Goal: Task Accomplishment & Management: Manage account settings

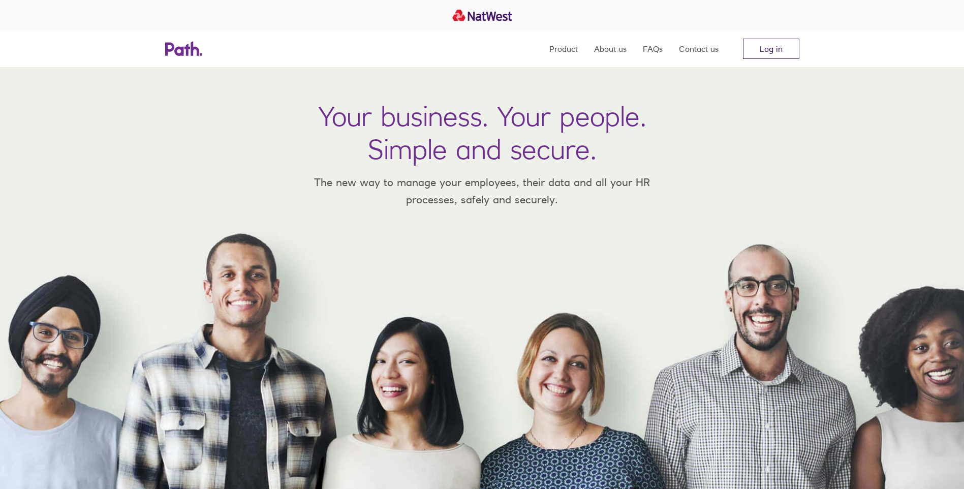
click at [784, 51] on link "Log in" at bounding box center [771, 49] width 56 height 20
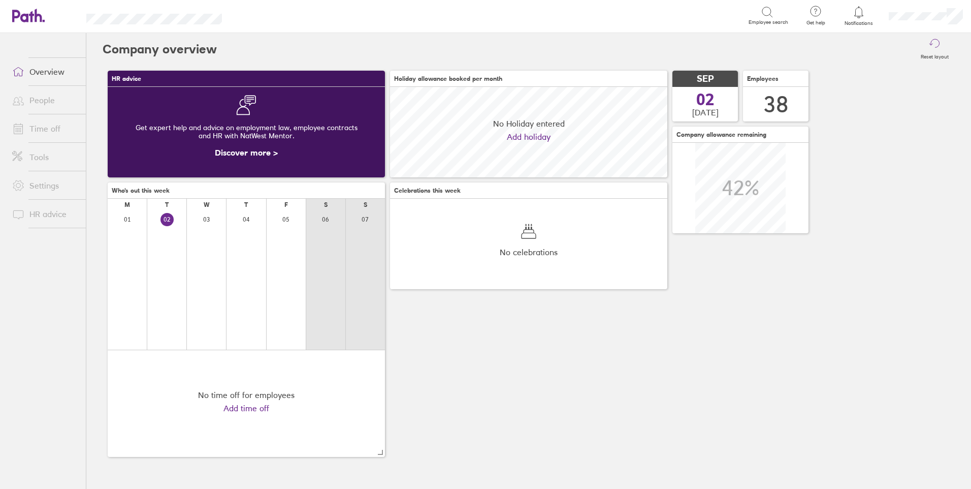
scroll to position [90, 277]
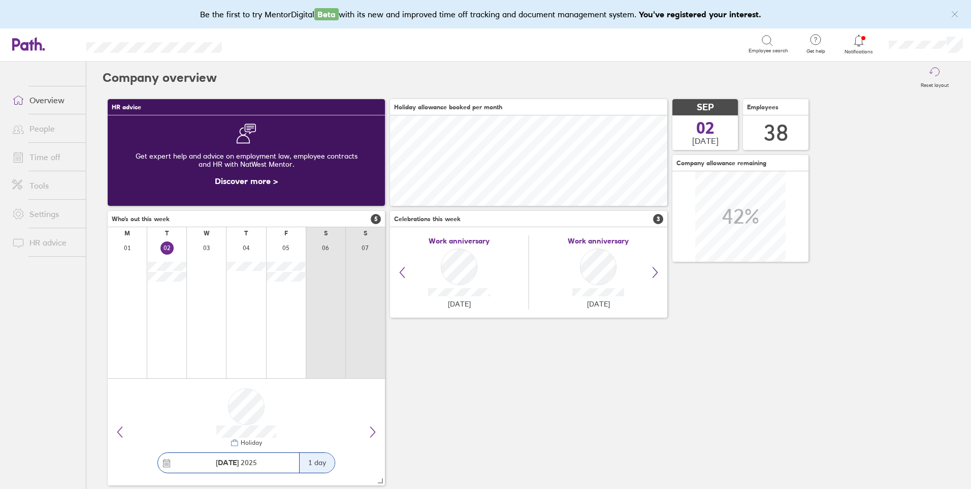
click at [46, 130] on link "People" at bounding box center [45, 128] width 82 height 20
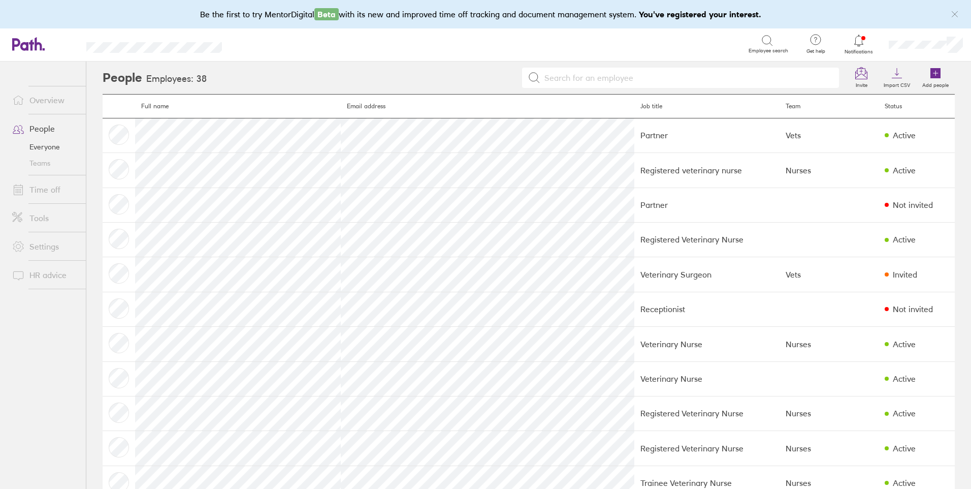
click at [34, 100] on link "Overview" at bounding box center [45, 100] width 82 height 20
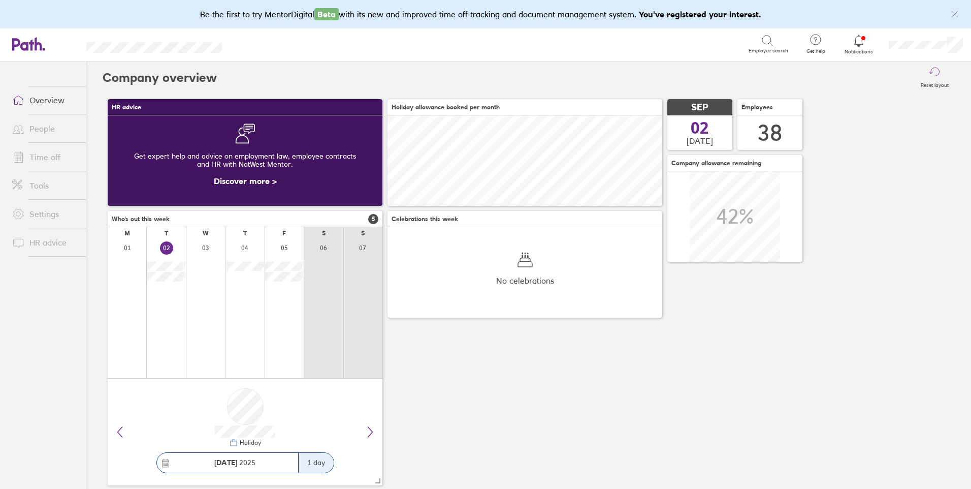
scroll to position [90, 275]
click at [50, 157] on link "Time off" at bounding box center [45, 157] width 82 height 20
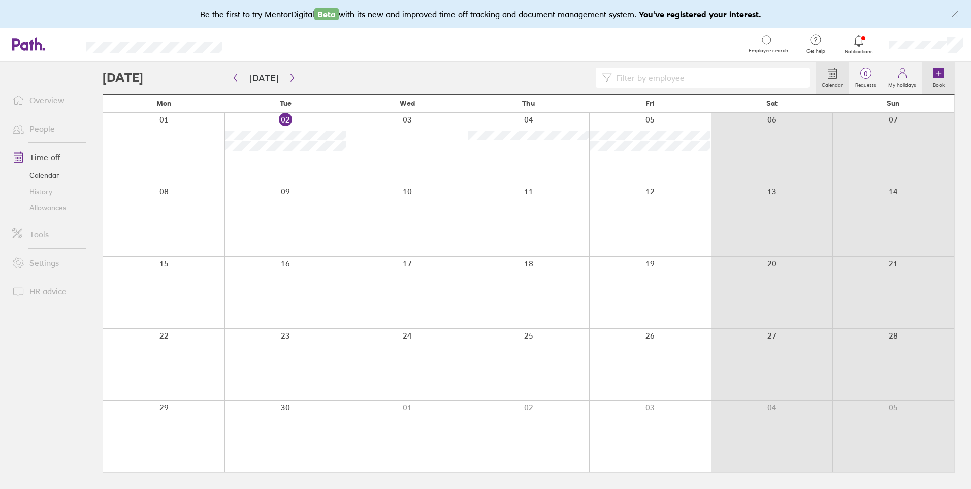
click at [933, 74] on icon at bounding box center [939, 73] width 12 height 12
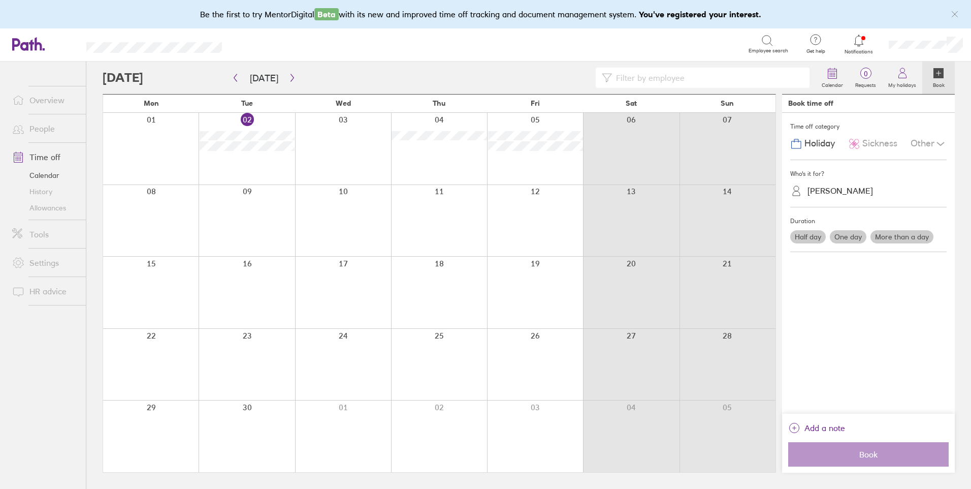
click at [853, 188] on div "Helen Sumner" at bounding box center [841, 191] width 66 height 10
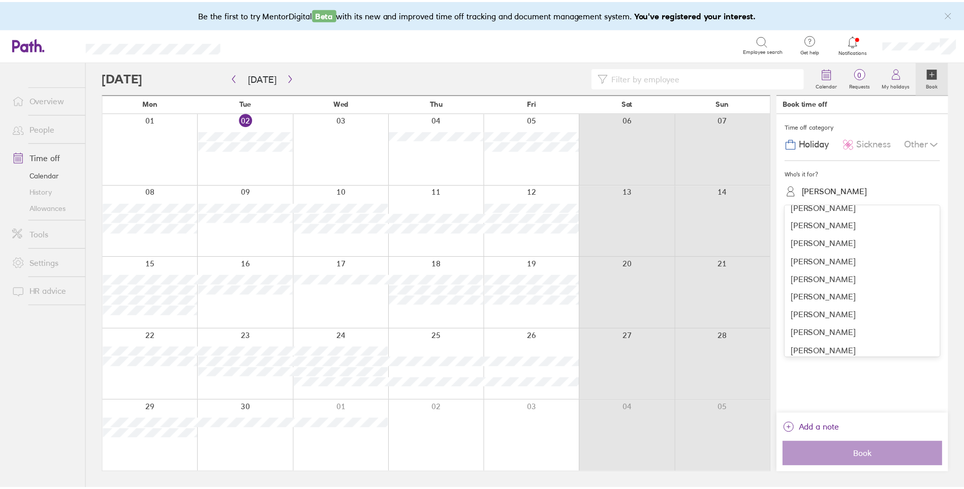
scroll to position [266, 0]
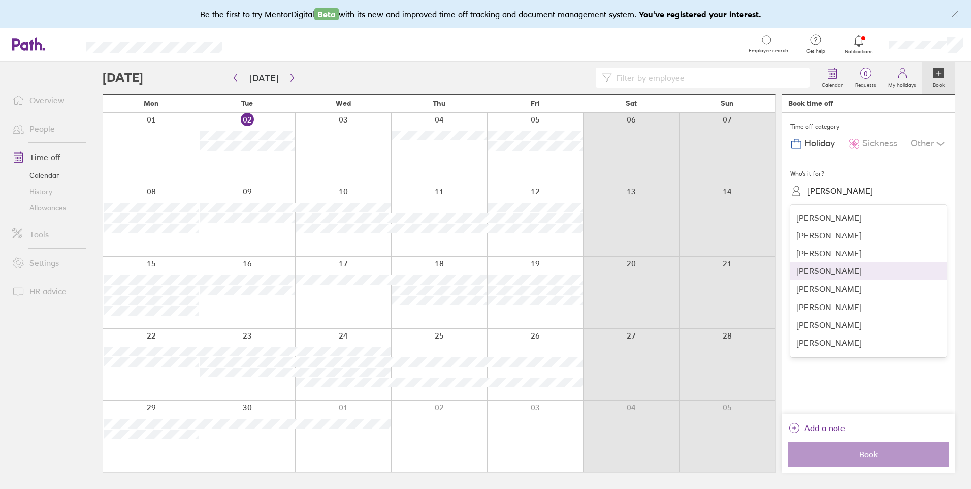
click at [852, 268] on div "joanne owen" at bounding box center [868, 271] width 156 height 18
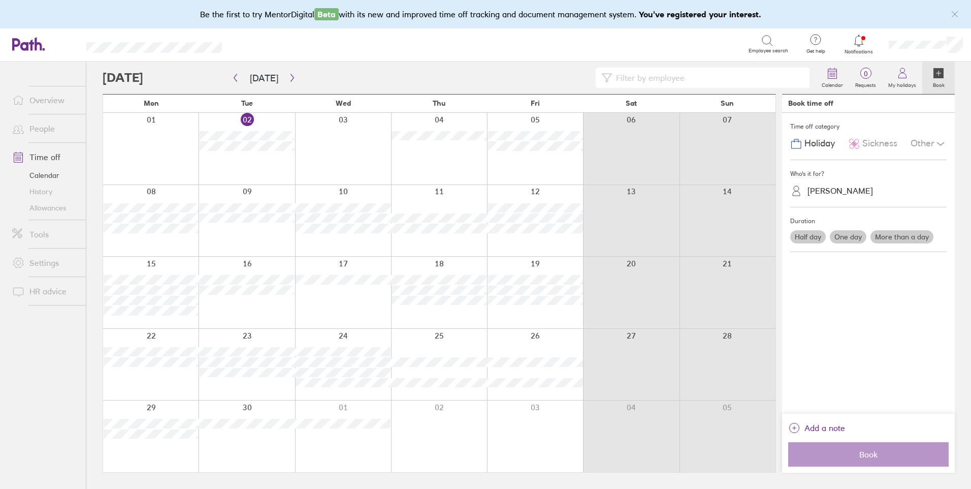
click at [894, 237] on label "More than a day" at bounding box center [902, 236] width 63 height 13
click at [0, 0] on input "More than a day" at bounding box center [0, 0] width 0 height 0
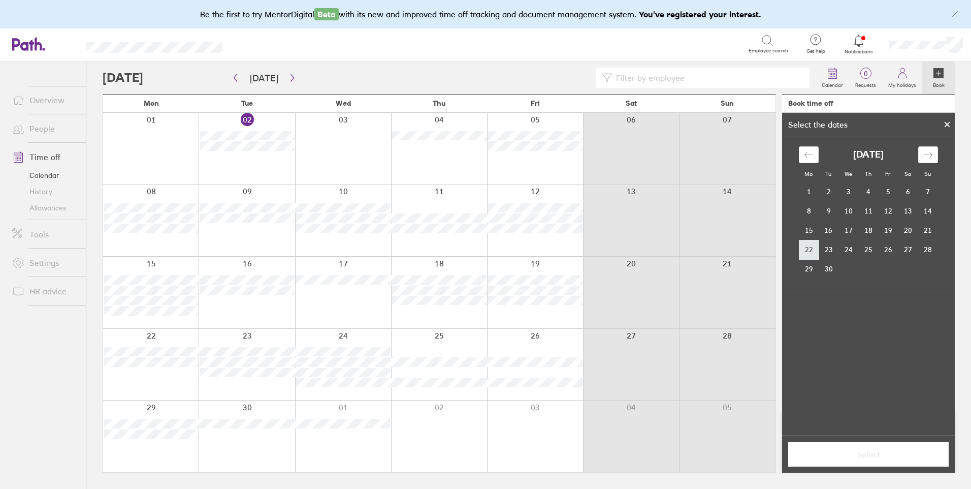
click at [802, 255] on td "22" at bounding box center [809, 249] width 20 height 19
click at [850, 255] on td "24" at bounding box center [849, 249] width 20 height 19
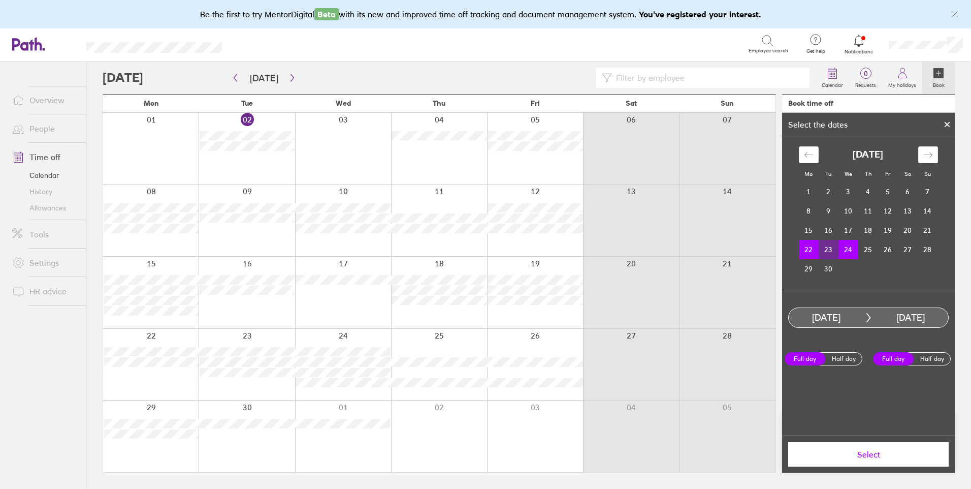
click at [878, 454] on span "Select" at bounding box center [868, 454] width 146 height 9
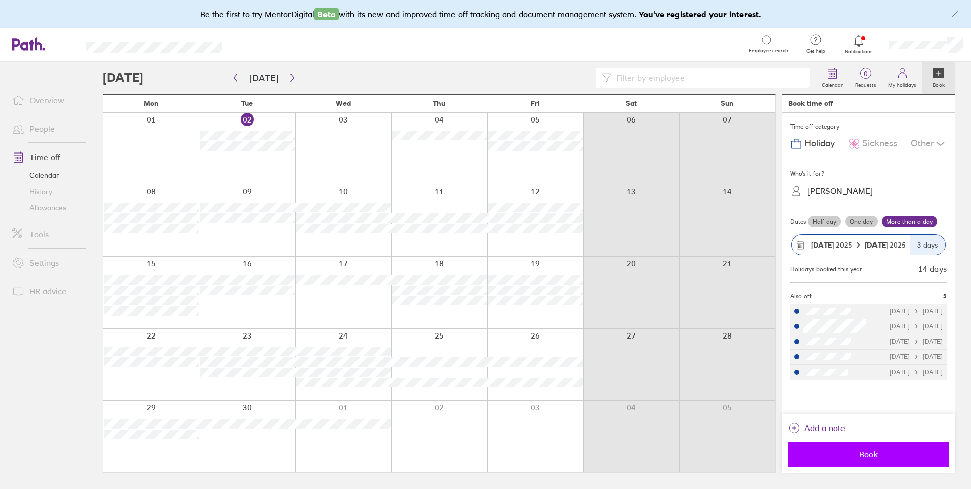
click at [860, 456] on span "Book" at bounding box center [868, 454] width 146 height 9
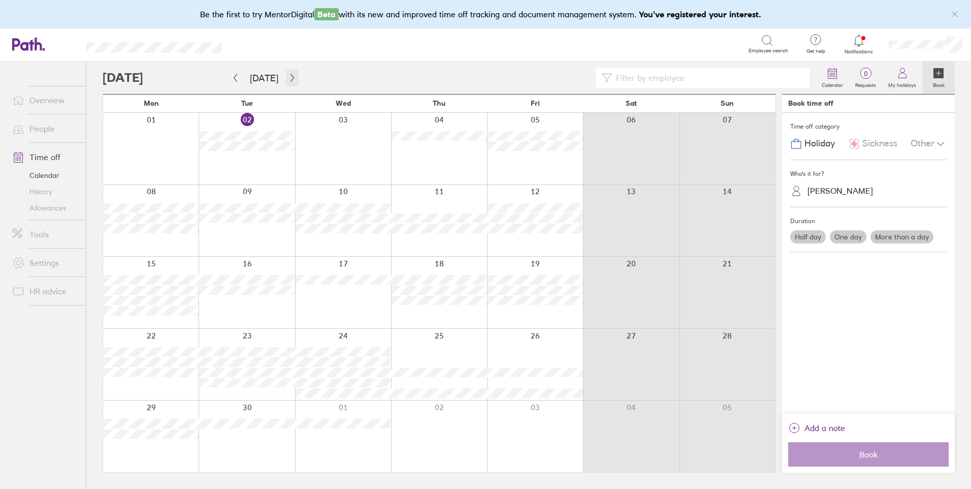
click at [289, 77] on icon "button" at bounding box center [292, 78] width 8 height 8
click at [908, 236] on label "More than a day" at bounding box center [902, 236] width 63 height 13
click at [0, 0] on input "More than a day" at bounding box center [0, 0] width 0 height 0
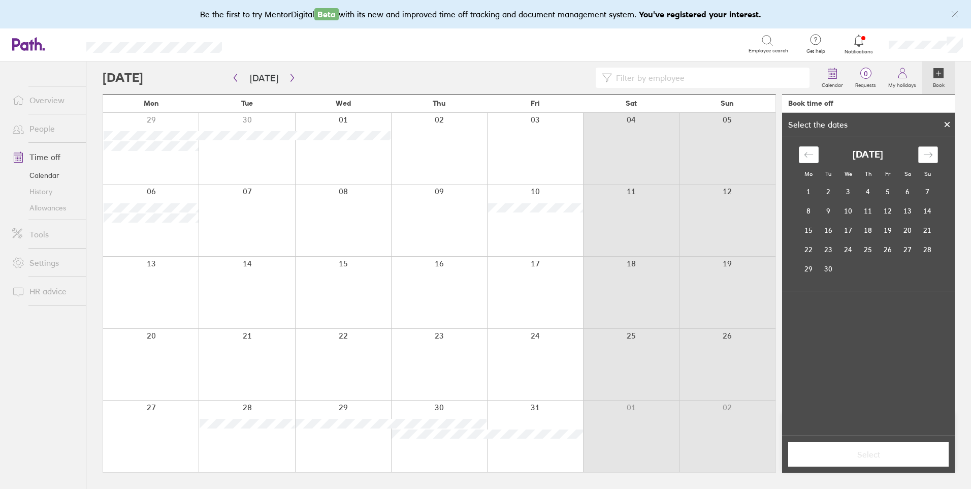
click at [919, 158] on div "Move forward to switch to the next month." at bounding box center [928, 154] width 20 height 17
click at [801, 149] on div "Move backward to switch to the previous month." at bounding box center [809, 154] width 20 height 17
click at [811, 269] on td "29" at bounding box center [809, 268] width 20 height 19
click at [925, 158] on icon "Move forward to switch to the next month." at bounding box center [928, 155] width 10 height 10
click at [850, 193] on td "1" at bounding box center [849, 191] width 20 height 19
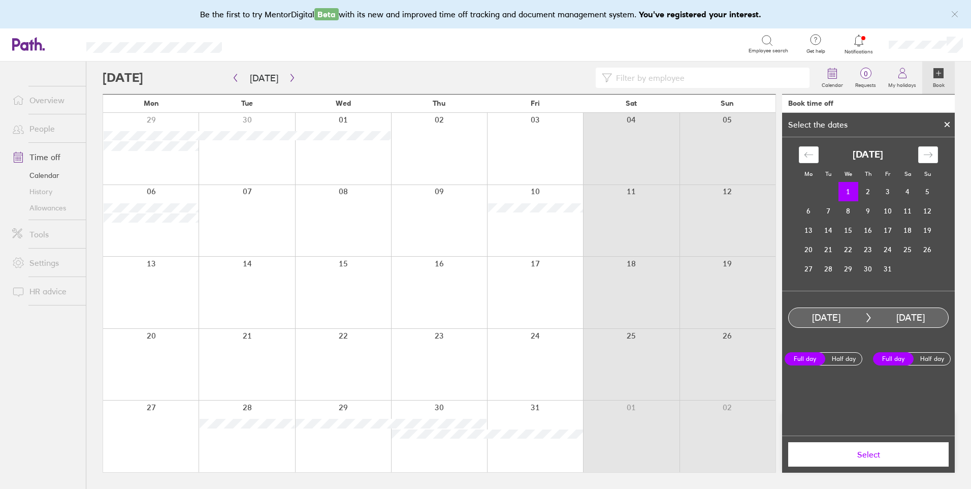
click at [852, 453] on span "Select" at bounding box center [868, 454] width 146 height 9
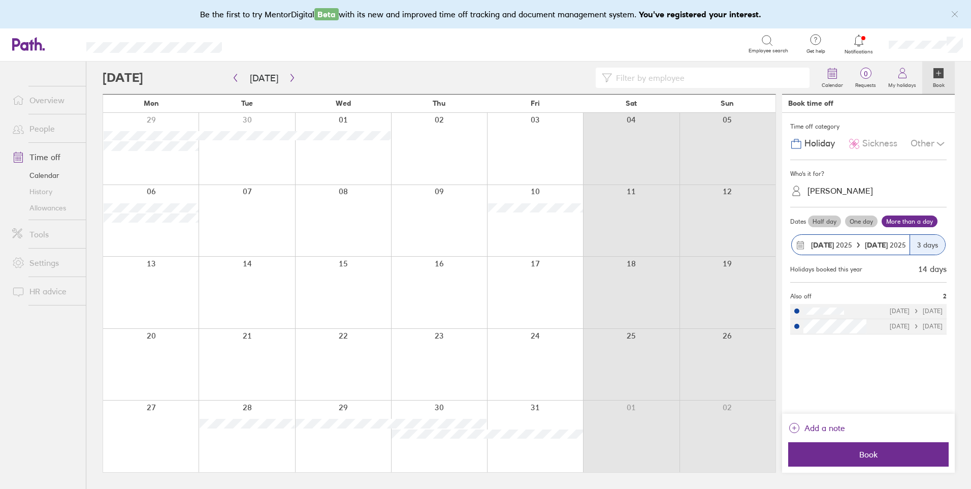
click at [852, 453] on span "Book" at bounding box center [868, 454] width 146 height 9
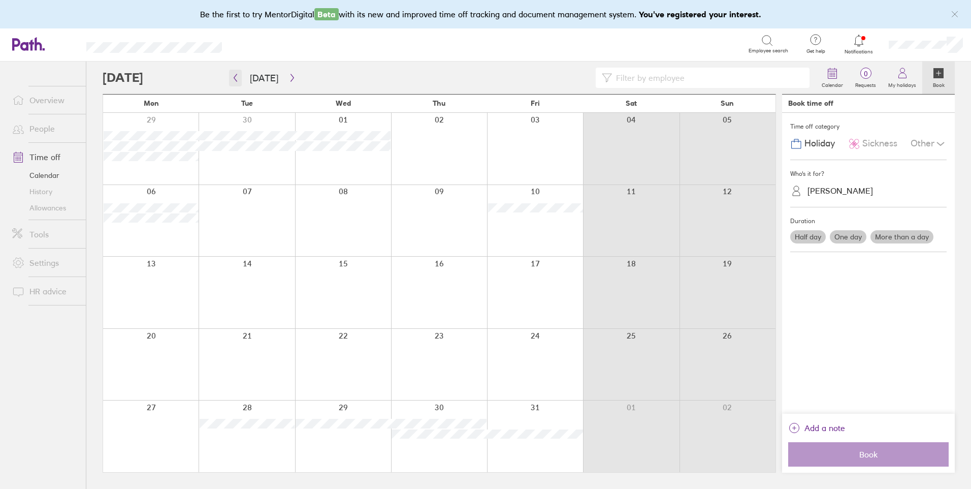
click at [236, 78] on icon "button" at bounding box center [236, 78] width 8 height 8
click at [231, 75] on button "button" at bounding box center [235, 78] width 13 height 17
click at [212, 462] on link "+5 more" at bounding box center [247, 464] width 95 height 9
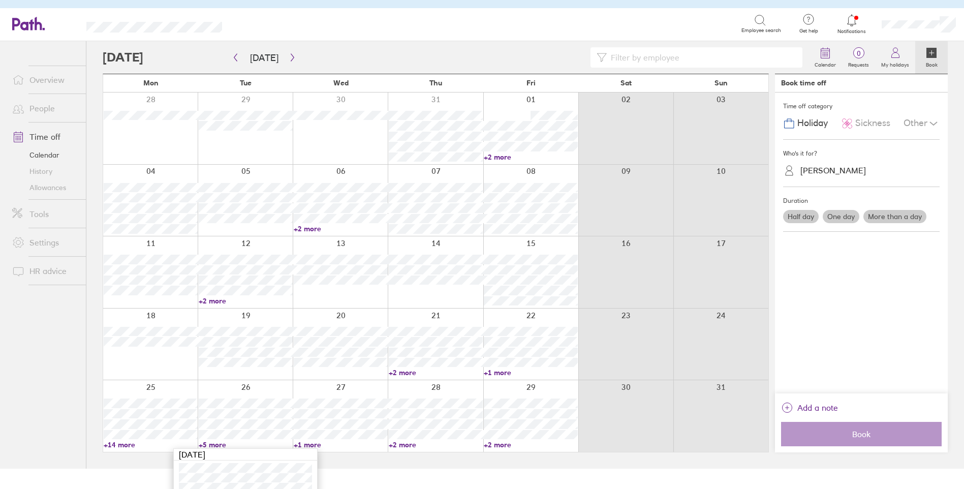
scroll to position [88, 0]
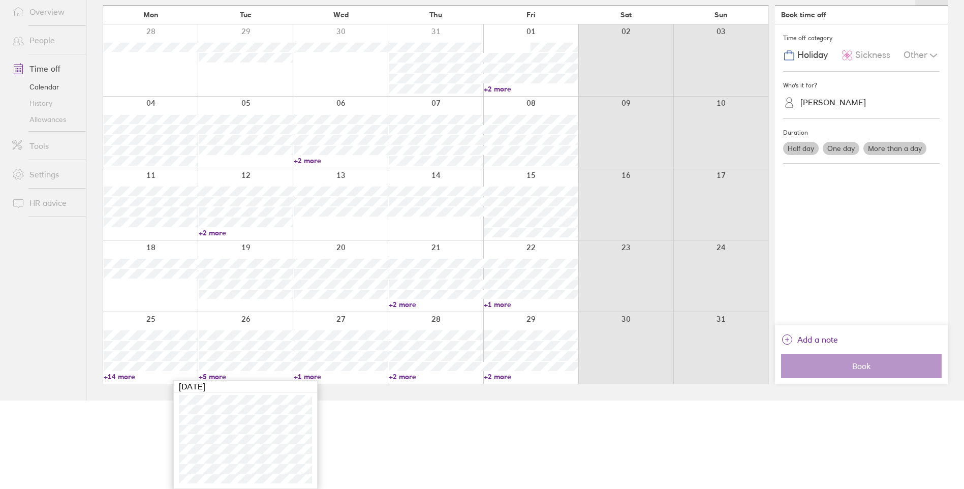
click at [313, 377] on link "+1 more" at bounding box center [341, 376] width 94 height 9
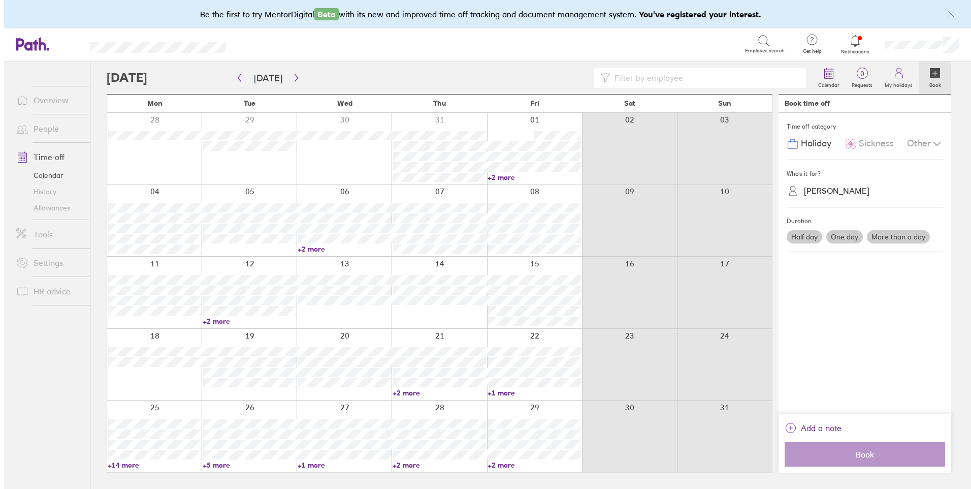
scroll to position [0, 0]
click at [706, 78] on input at bounding box center [707, 77] width 191 height 19
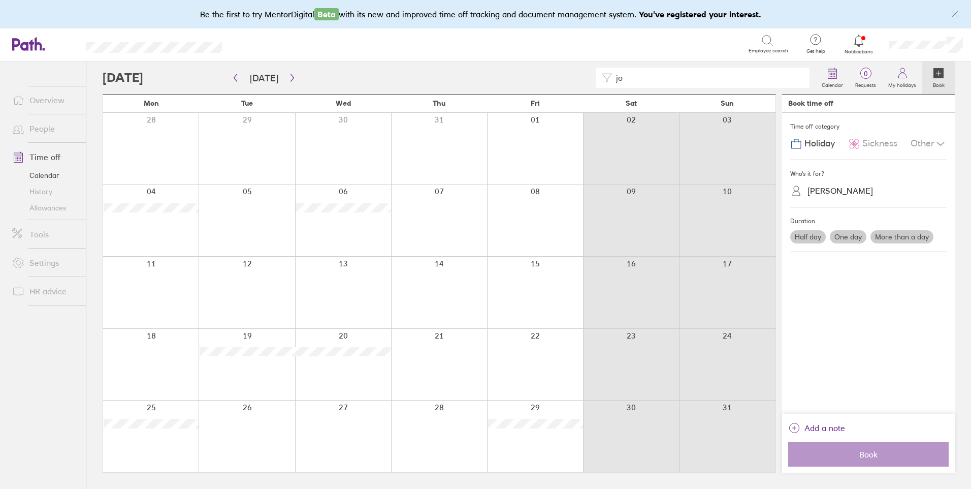
type input "jo"
click at [889, 235] on label "More than a day" at bounding box center [902, 236] width 63 height 13
click at [0, 0] on input "More than a day" at bounding box center [0, 0] width 0 height 0
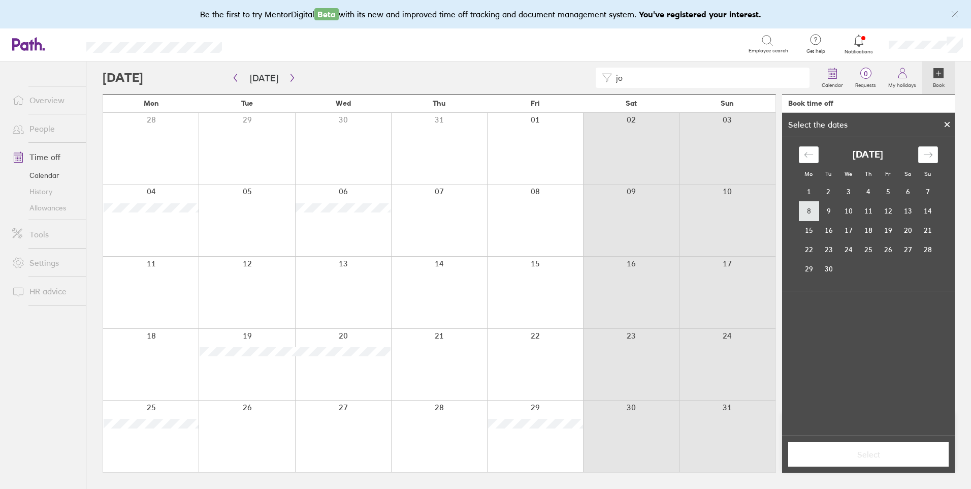
click at [806, 214] on td "8" at bounding box center [809, 210] width 20 height 19
click at [849, 211] on td "10" at bounding box center [849, 210] width 20 height 19
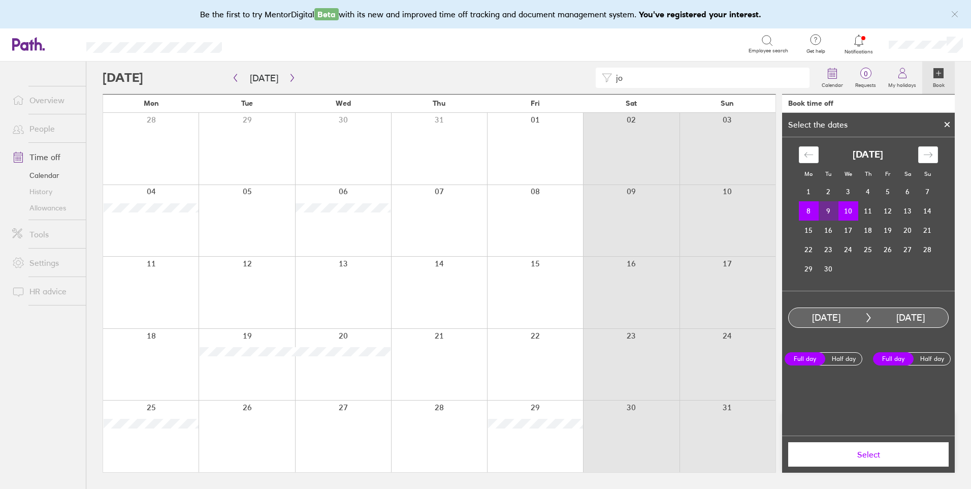
click at [860, 456] on span "Select" at bounding box center [868, 454] width 146 height 9
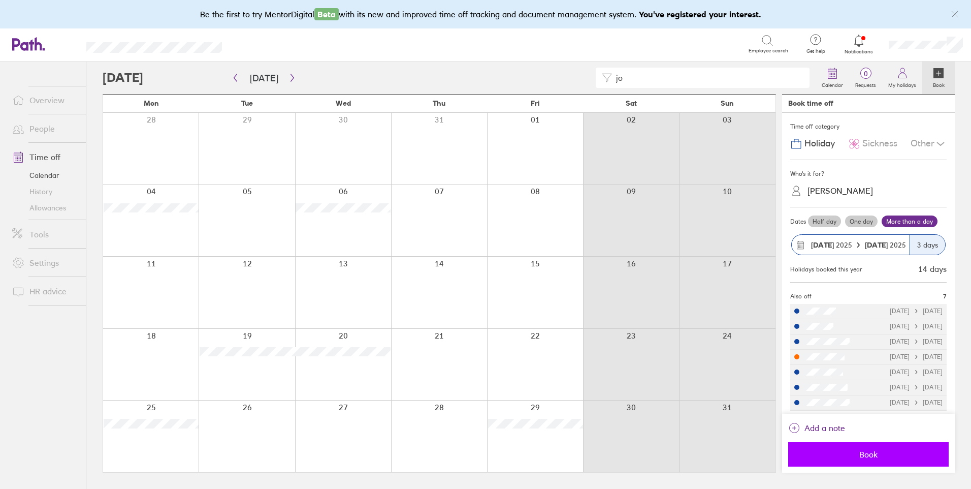
click at [860, 457] on span "Book" at bounding box center [868, 454] width 146 height 9
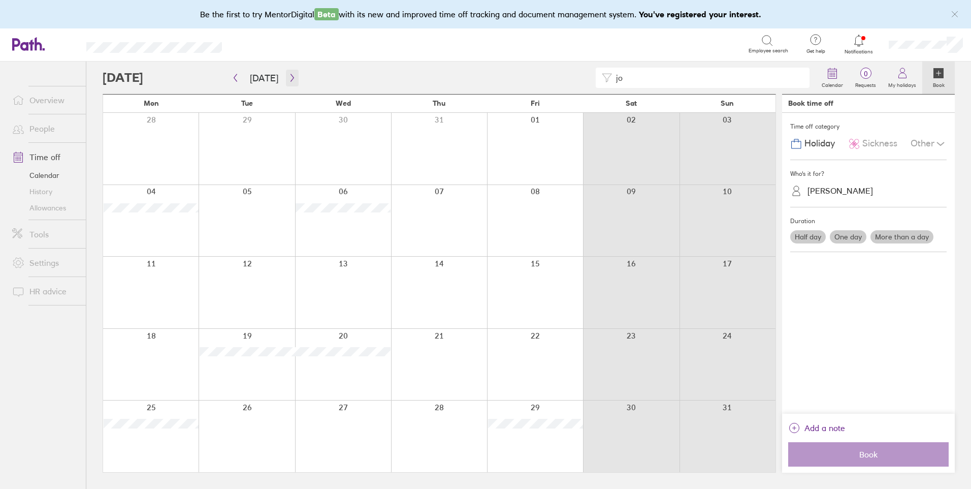
click at [288, 75] on icon "button" at bounding box center [292, 78] width 8 height 8
click at [43, 125] on link "People" at bounding box center [45, 128] width 82 height 20
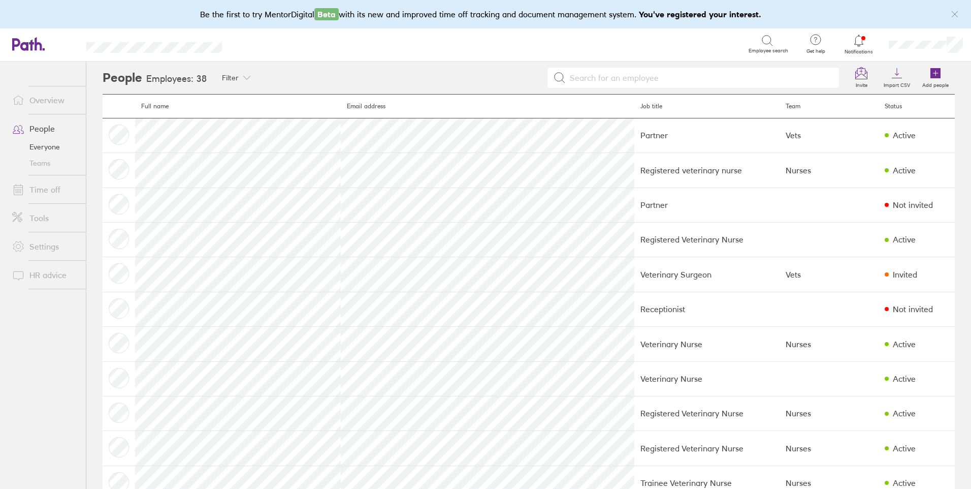
click at [49, 193] on link "Time off" at bounding box center [45, 189] width 82 height 20
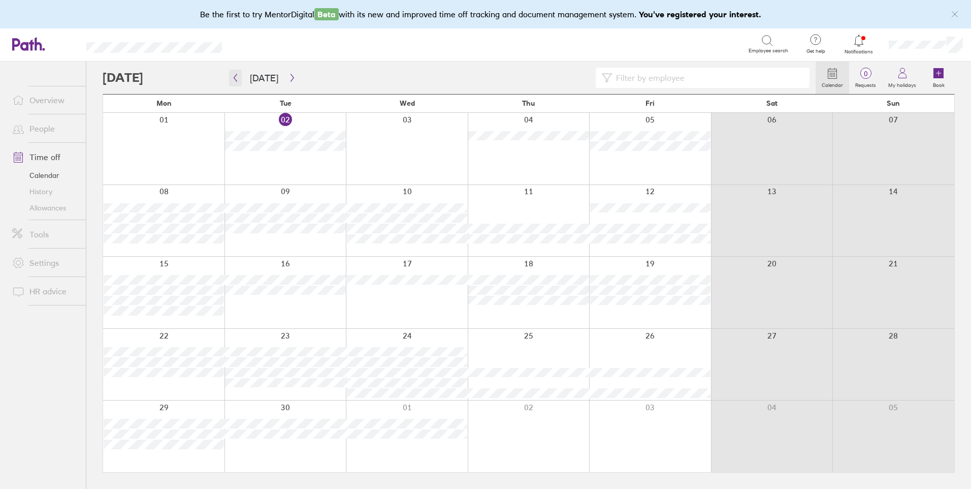
click at [234, 74] on icon "button" at bounding box center [236, 78] width 8 height 8
click at [623, 74] on input at bounding box center [707, 77] width 191 height 19
type input "kati"
click at [289, 77] on icon "button" at bounding box center [292, 78] width 8 height 8
click at [288, 77] on icon "button" at bounding box center [292, 78] width 8 height 8
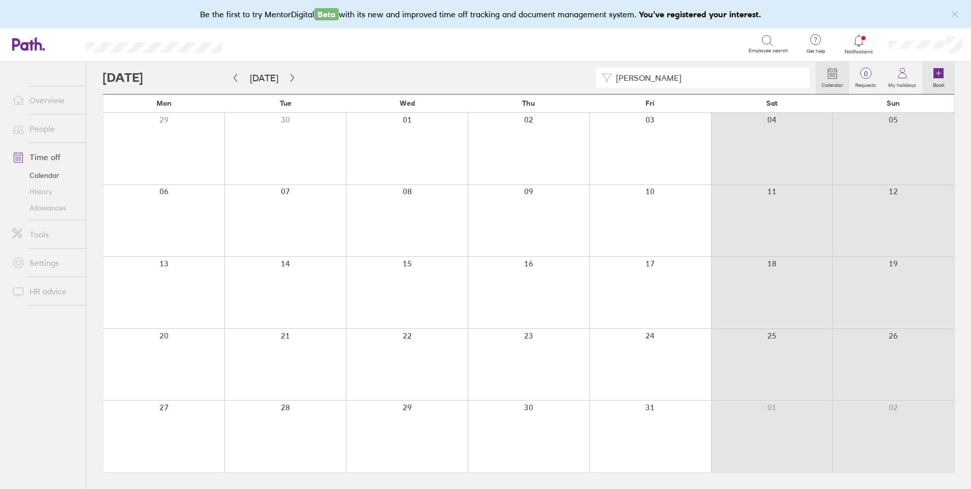
click at [940, 72] on icon at bounding box center [939, 73] width 10 height 10
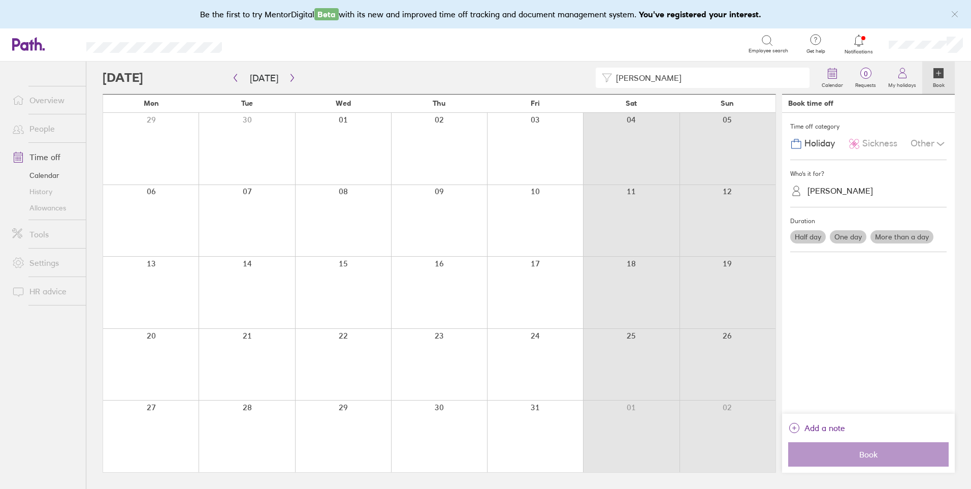
click at [849, 186] on div "Helen Sumner" at bounding box center [841, 191] width 66 height 10
click at [850, 216] on div "Katie Parkes (you)" at bounding box center [868, 216] width 156 height 18
click at [852, 236] on label "One day" at bounding box center [848, 236] width 37 height 13
click at [0, 0] on input "One day" at bounding box center [0, 0] width 0 height 0
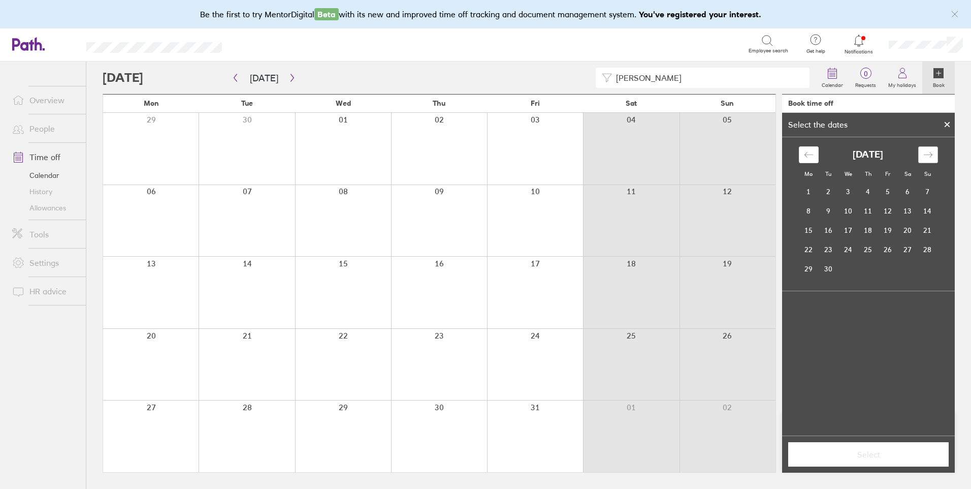
click at [930, 148] on div "Move forward to switch to the next month." at bounding box center [928, 154] width 20 height 17
click at [864, 269] on td "30" at bounding box center [868, 268] width 20 height 19
click at [839, 451] on span "Select" at bounding box center [868, 454] width 146 height 9
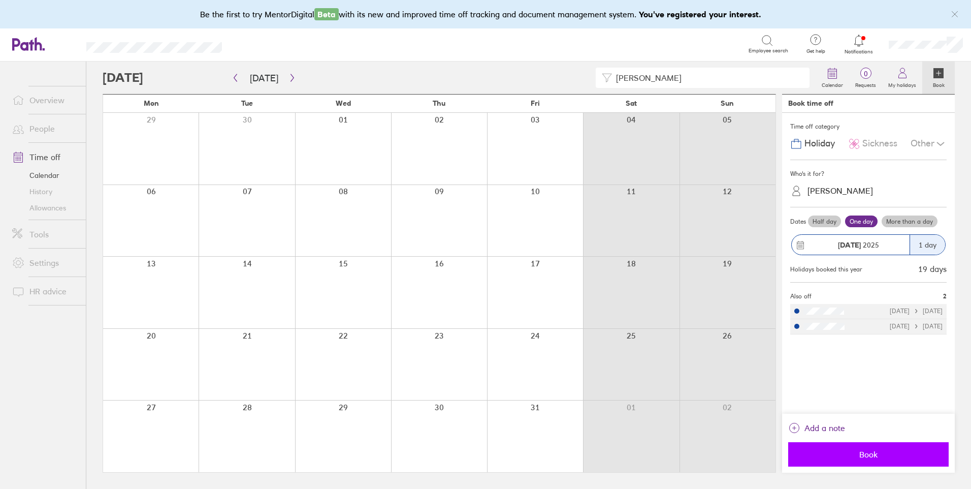
click at [835, 451] on span "Book" at bounding box center [868, 454] width 146 height 9
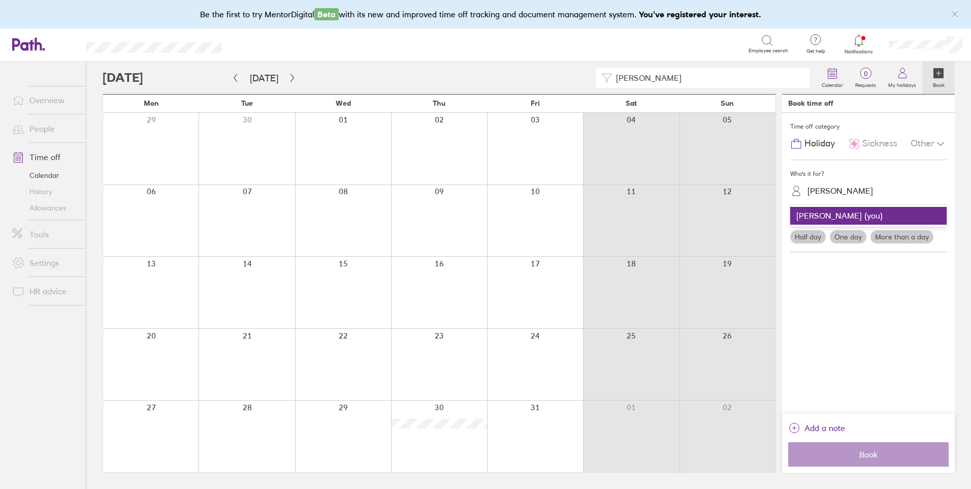
click at [844, 193] on div "Katie Parkes" at bounding box center [841, 191] width 66 height 10
click at [38, 154] on link "Time off" at bounding box center [45, 157] width 82 height 20
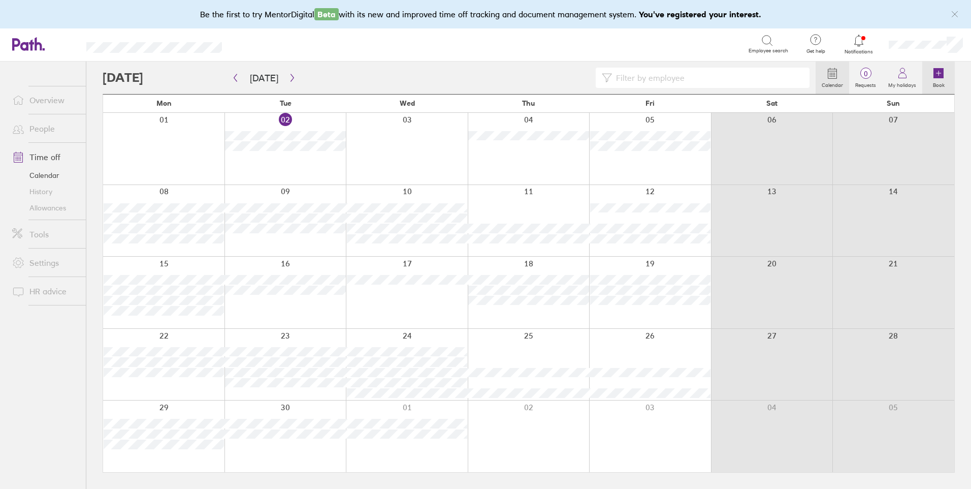
click at [932, 72] on link "Book" at bounding box center [938, 77] width 33 height 33
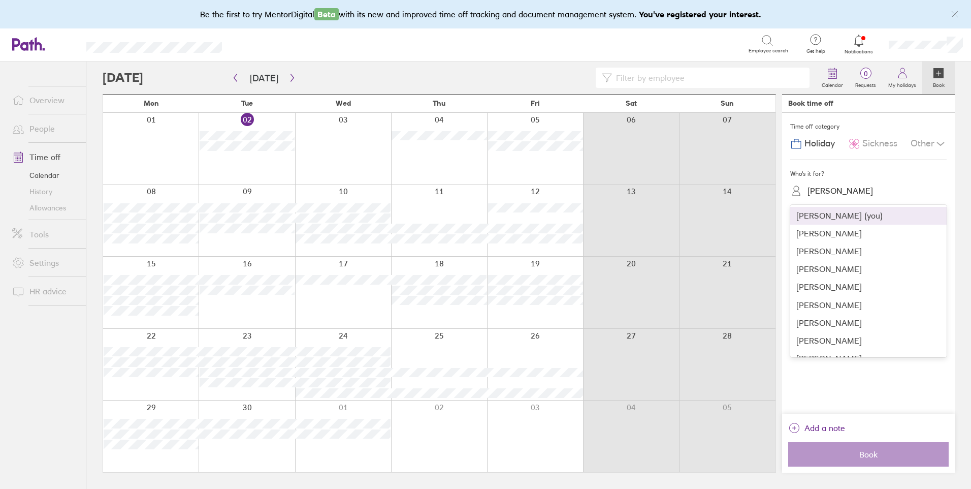
click at [841, 189] on div "Helen Sumner" at bounding box center [841, 191] width 66 height 10
click at [861, 236] on div "Janet Rogers" at bounding box center [868, 236] width 156 height 18
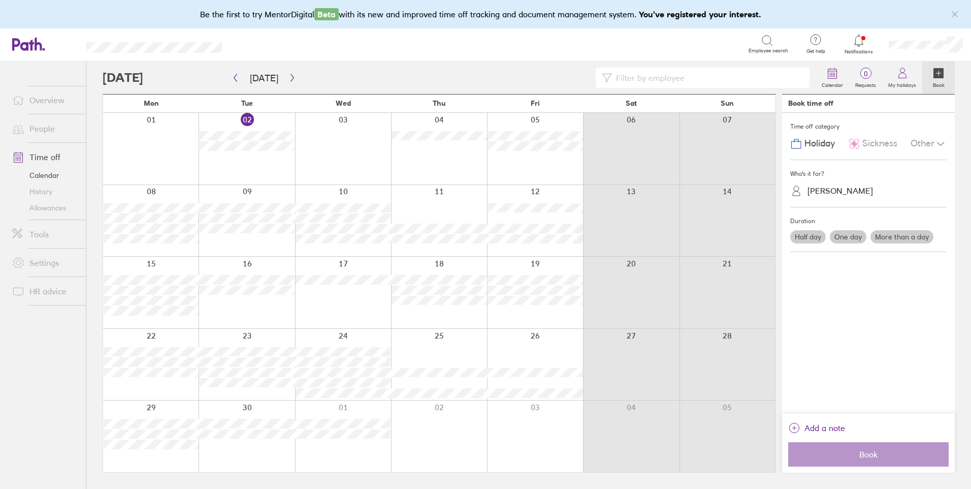
click at [853, 235] on label "One day" at bounding box center [848, 236] width 37 height 13
click at [0, 0] on input "One day" at bounding box center [0, 0] width 0 height 0
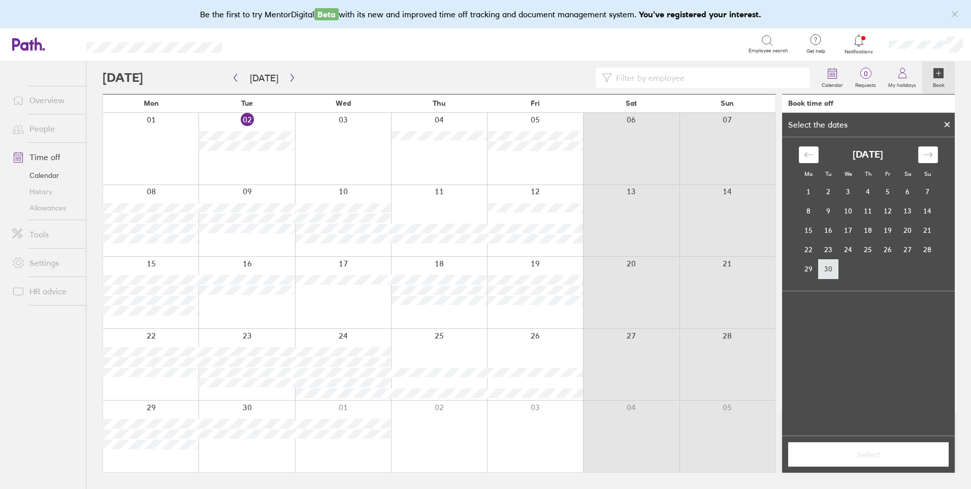
click at [823, 272] on td "30" at bounding box center [829, 268] width 20 height 19
click at [847, 460] on button "Select" at bounding box center [868, 454] width 161 height 24
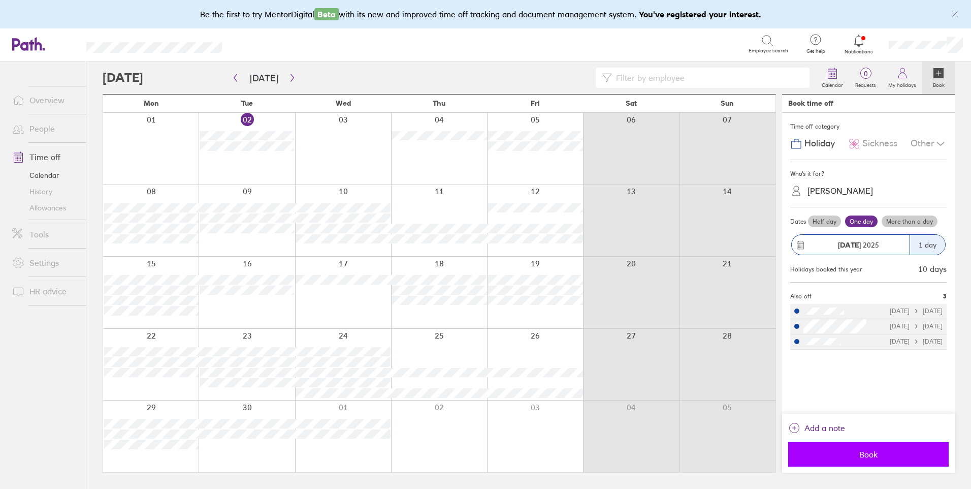
click at [858, 456] on span "Book" at bounding box center [868, 454] width 146 height 9
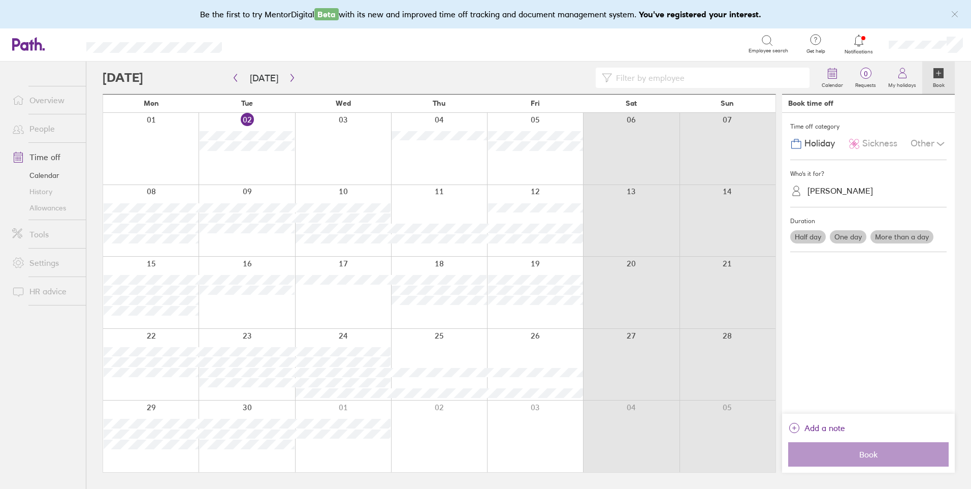
click at [854, 239] on label "One day" at bounding box center [848, 236] width 37 height 13
click at [0, 0] on input "One day" at bounding box center [0, 0] width 0 height 0
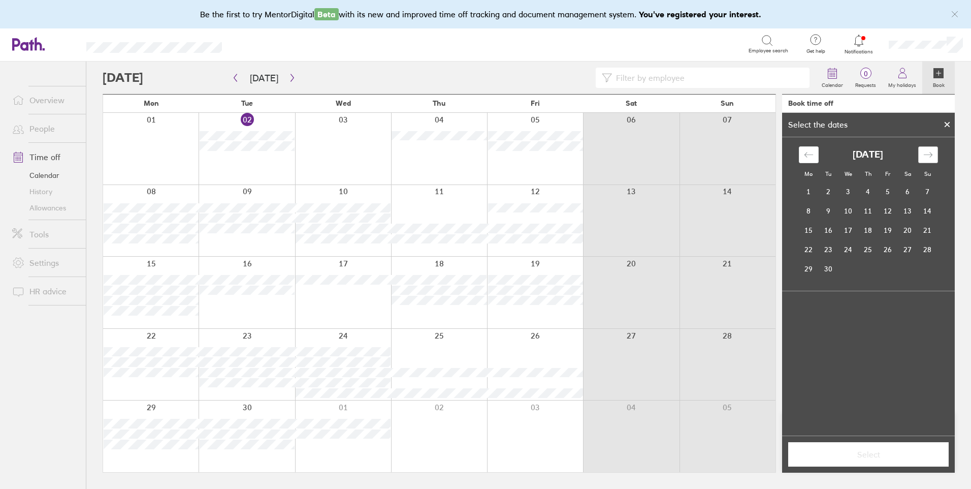
click at [922, 158] on div "Move forward to switch to the next month." at bounding box center [928, 154] width 20 height 17
click at [864, 194] on td "2" at bounding box center [868, 191] width 20 height 19
click at [866, 453] on span "Select" at bounding box center [868, 454] width 146 height 9
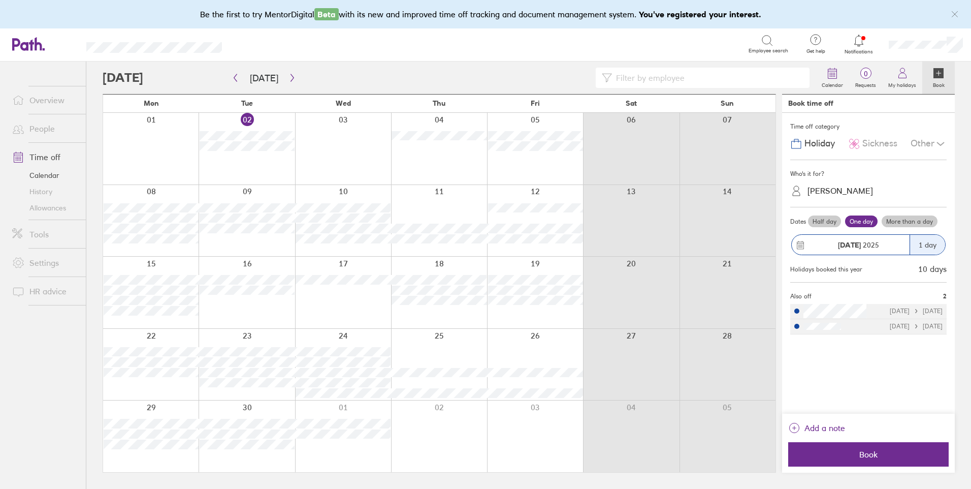
click at [866, 453] on span "Book" at bounding box center [868, 454] width 146 height 9
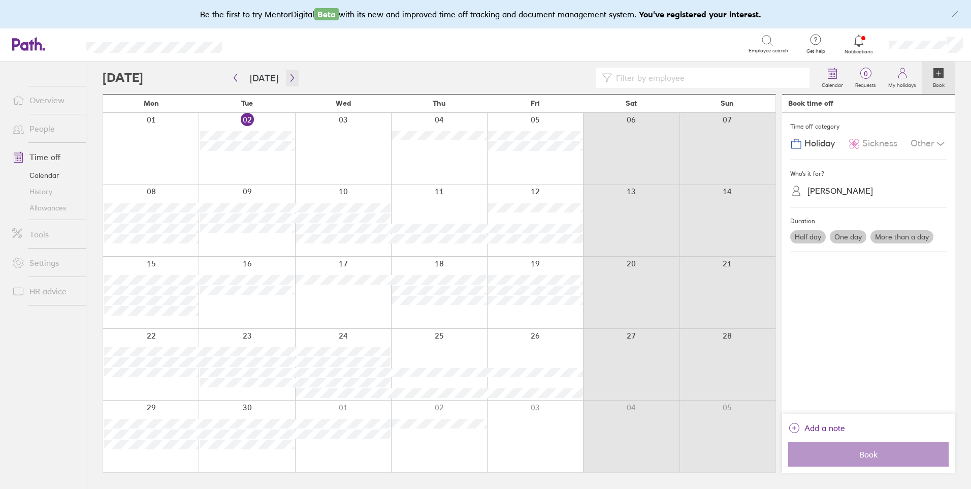
click at [286, 75] on button "button" at bounding box center [292, 78] width 13 height 17
